Goal: Information Seeking & Learning: Find specific fact

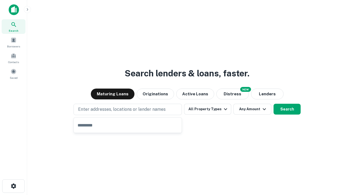
type input "**********"
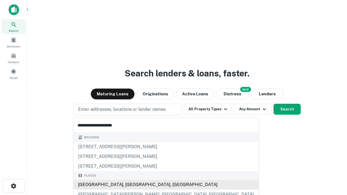
click at [130, 185] on div "Santa Monica, CA, USA" at bounding box center [166, 185] width 185 height 10
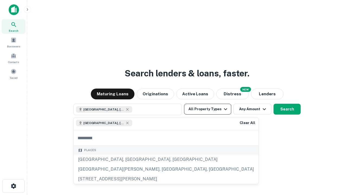
click at [208, 109] on button "All Property Types" at bounding box center [207, 109] width 47 height 11
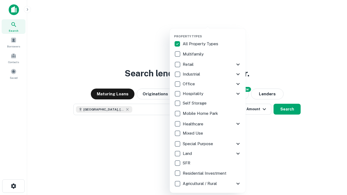
click at [212, 33] on button "button" at bounding box center [212, 33] width 76 height 0
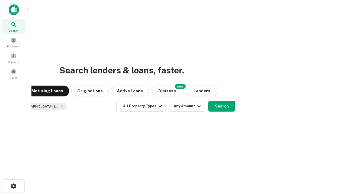
scroll to position [9, 0]
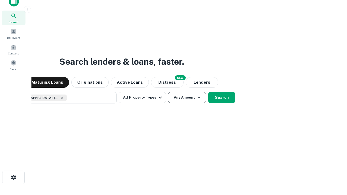
click at [168, 92] on button "Any Amount" at bounding box center [187, 97] width 38 height 11
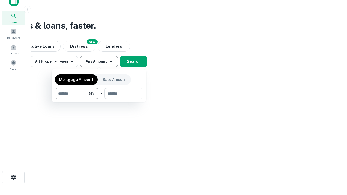
type input "*******"
click at [99, 99] on button "button" at bounding box center [99, 99] width 88 height 0
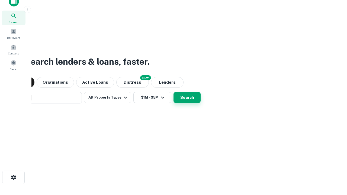
click at [174, 92] on button "Search" at bounding box center [187, 97] width 27 height 11
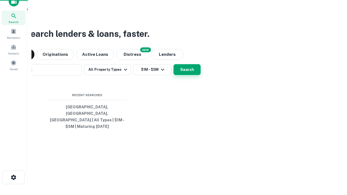
scroll to position [18, 154]
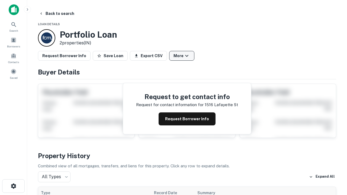
click at [182, 56] on button "More" at bounding box center [181, 56] width 25 height 10
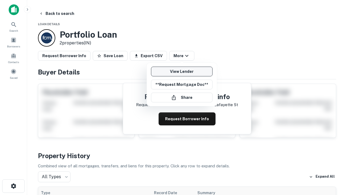
click at [182, 72] on link "View Lender" at bounding box center [182, 72] width 62 height 10
